Goal: Check status: Check status

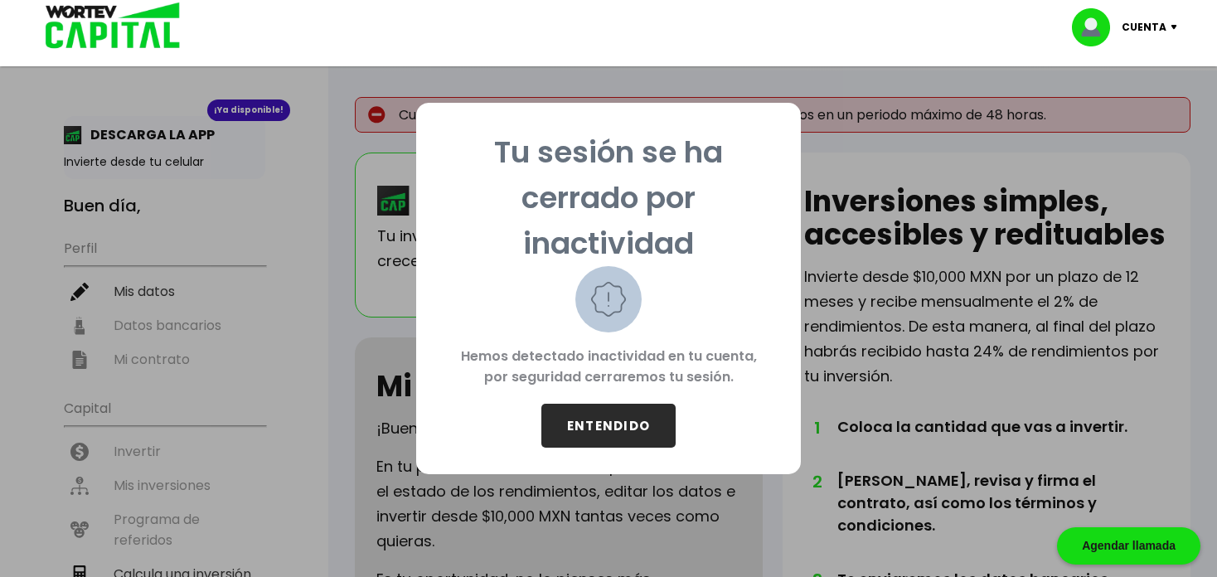
click at [585, 435] on button "ENTENDIDO" at bounding box center [608, 426] width 134 height 44
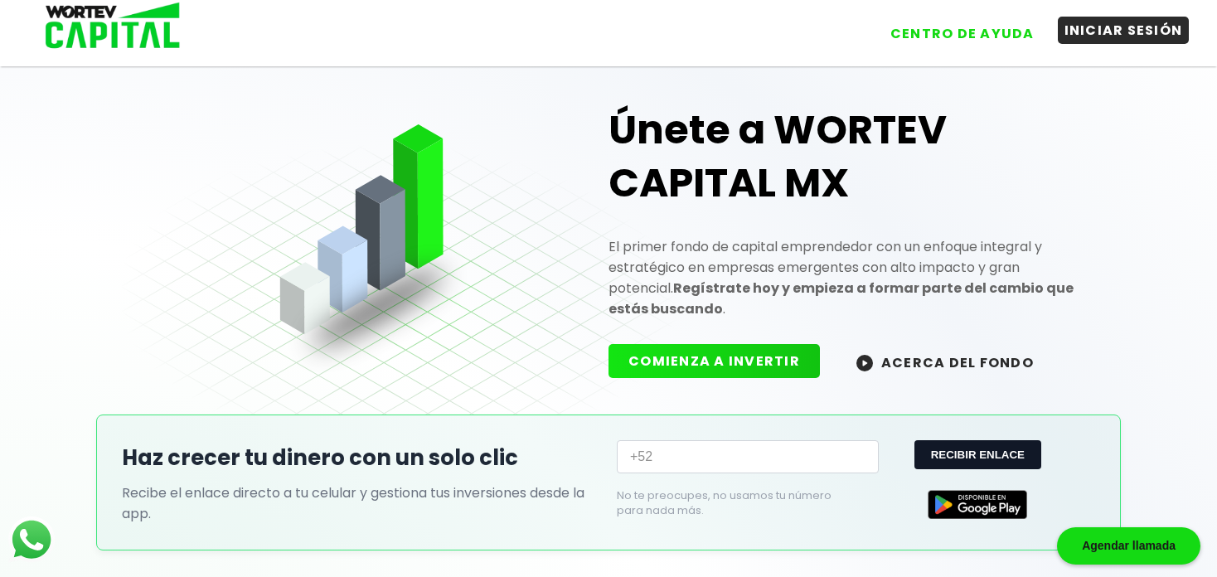
click at [1097, 32] on button "INICIAR SESIÓN" at bounding box center [1124, 30] width 132 height 27
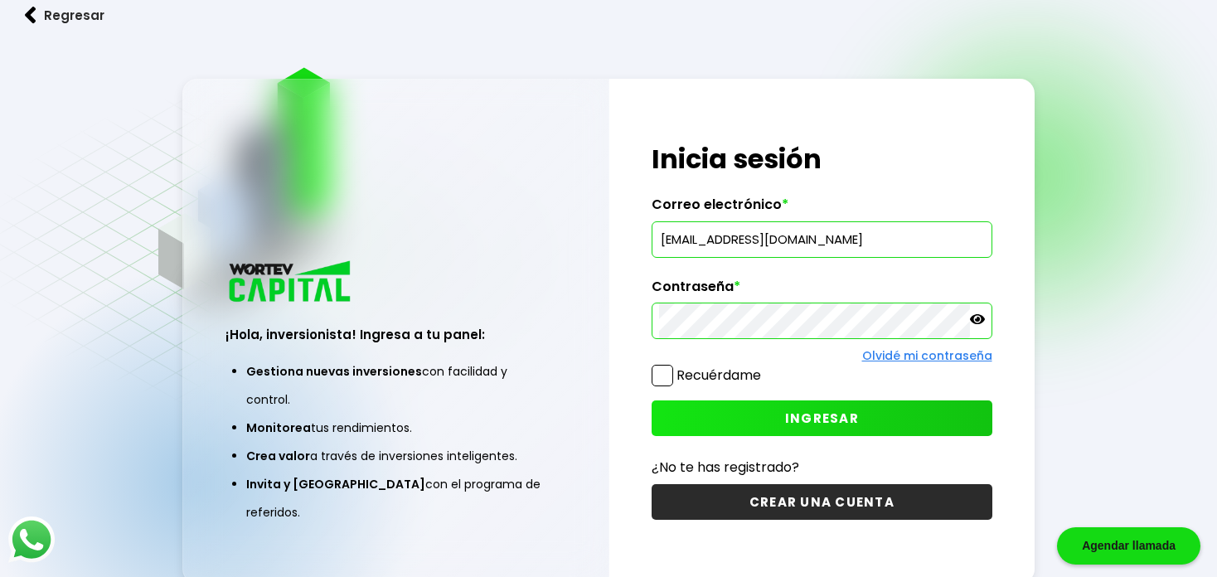
click at [742, 412] on button "INGRESAR" at bounding box center [822, 419] width 340 height 36
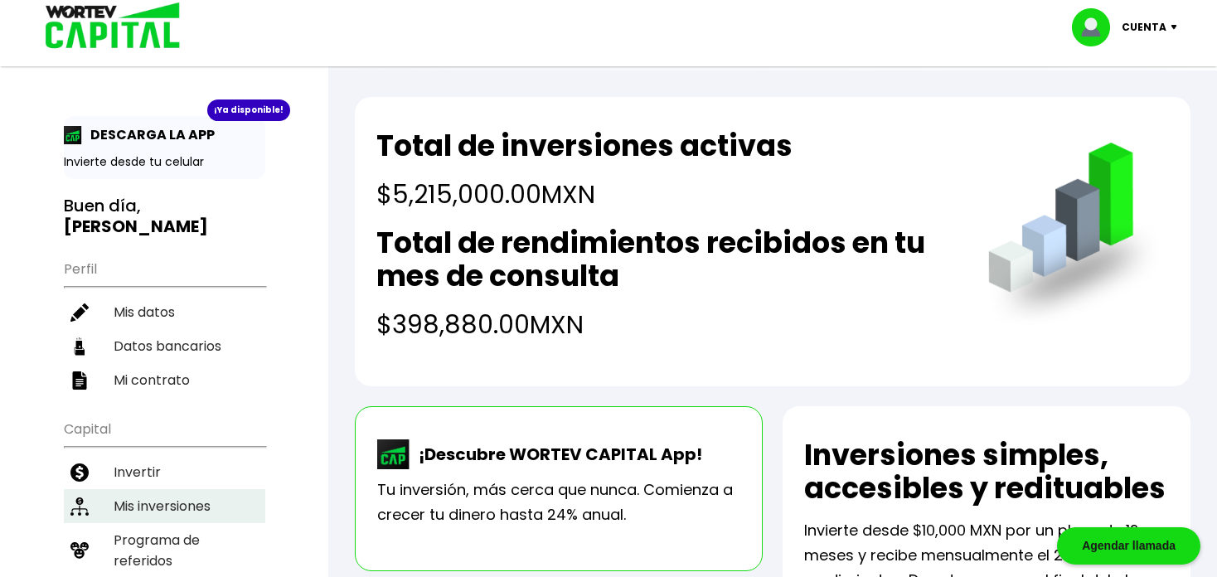
click at [154, 489] on li "Mis inversiones" at bounding box center [164, 506] width 201 height 34
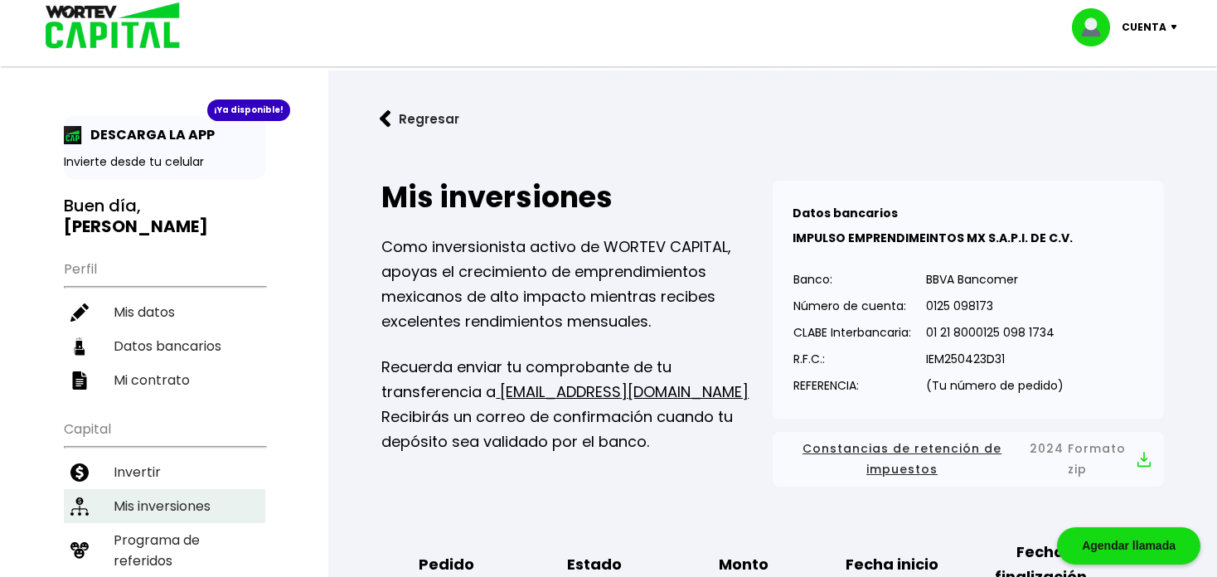
click at [178, 489] on li "Mis inversiones" at bounding box center [164, 506] width 201 height 34
click at [147, 17] on img at bounding box center [107, 27] width 158 height 54
